Goal: Task Accomplishment & Management: Manage account settings

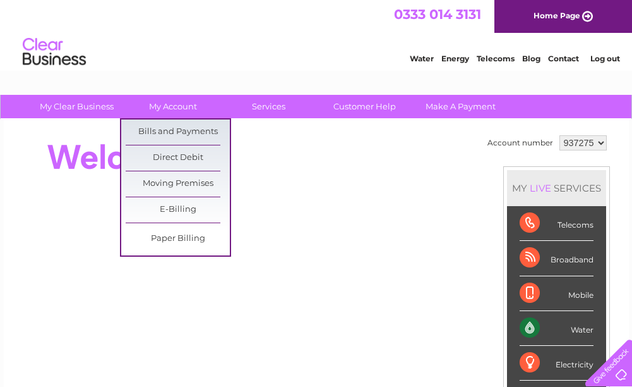
click at [191, 130] on link "Bills and Payments" at bounding box center [178, 131] width 104 height 25
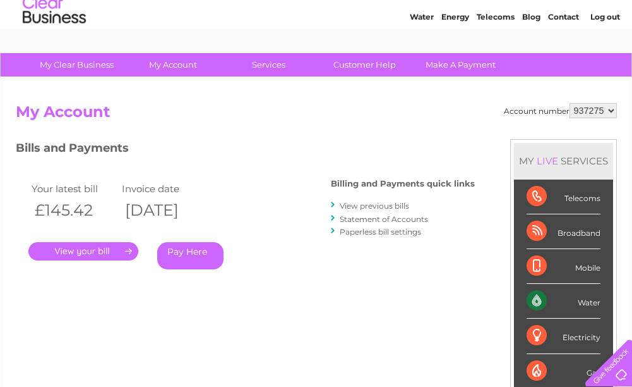
scroll to position [63, 0]
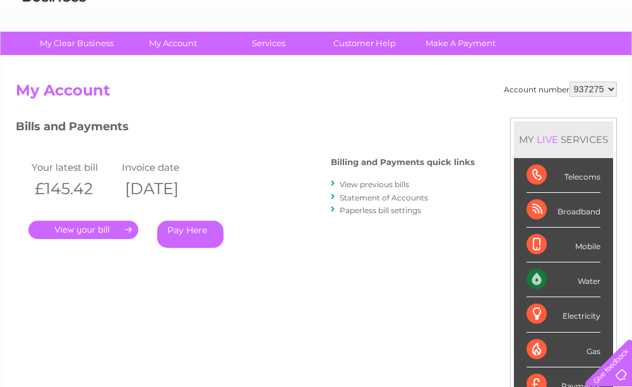
click at [421, 196] on link "Statement of Accounts" at bounding box center [384, 197] width 88 height 9
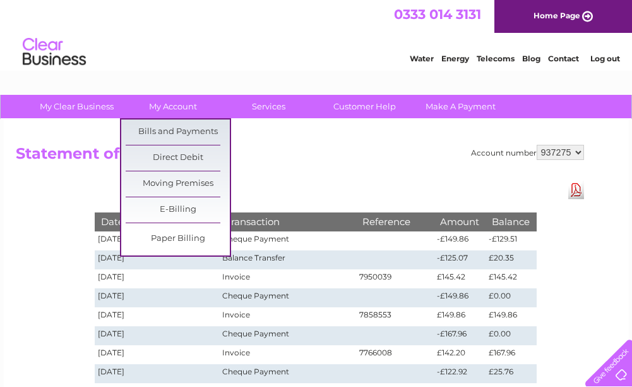
click at [199, 133] on link "Bills and Payments" at bounding box center [178, 131] width 104 height 25
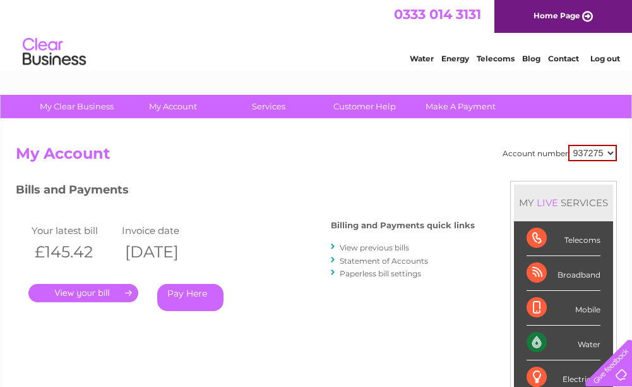
click at [67, 295] on link "." at bounding box center [83, 293] width 110 height 18
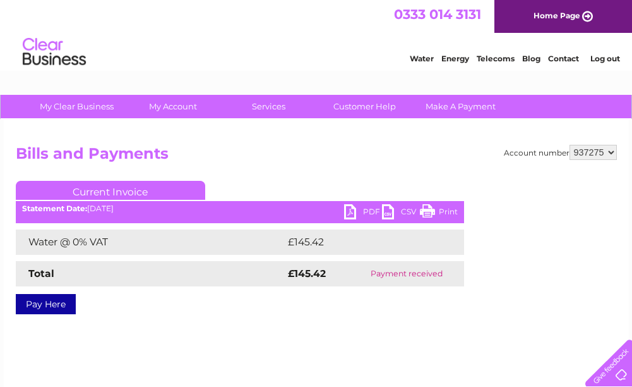
click at [353, 207] on link "PDF" at bounding box center [363, 213] width 38 height 18
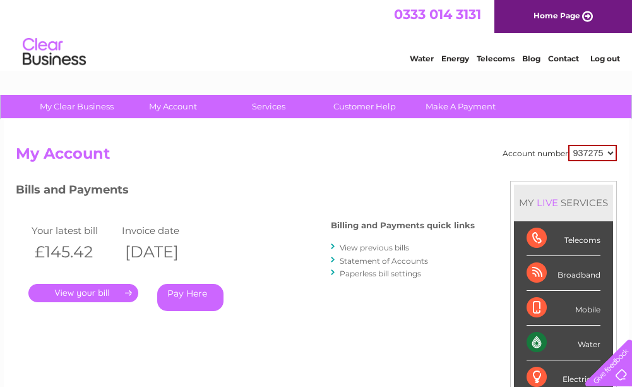
drag, startPoint x: 418, startPoint y: 257, endPoint x: 389, endPoint y: 252, distance: 29.5
click at [418, 257] on link "Statement of Accounts" at bounding box center [384, 260] width 88 height 9
